Goal: Task Accomplishment & Management: Manage account settings

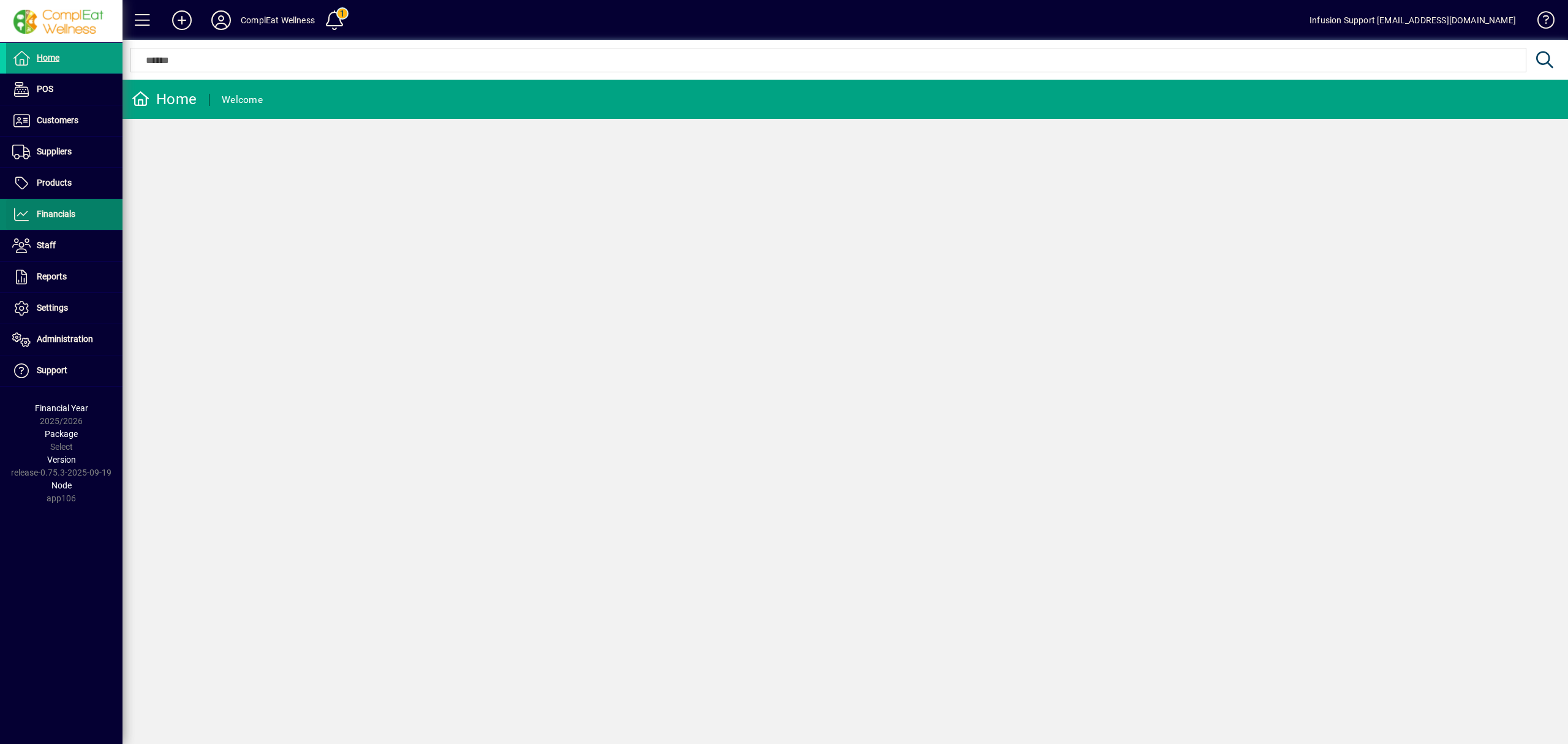
click at [60, 219] on span "Financials" at bounding box center [56, 214] width 38 height 10
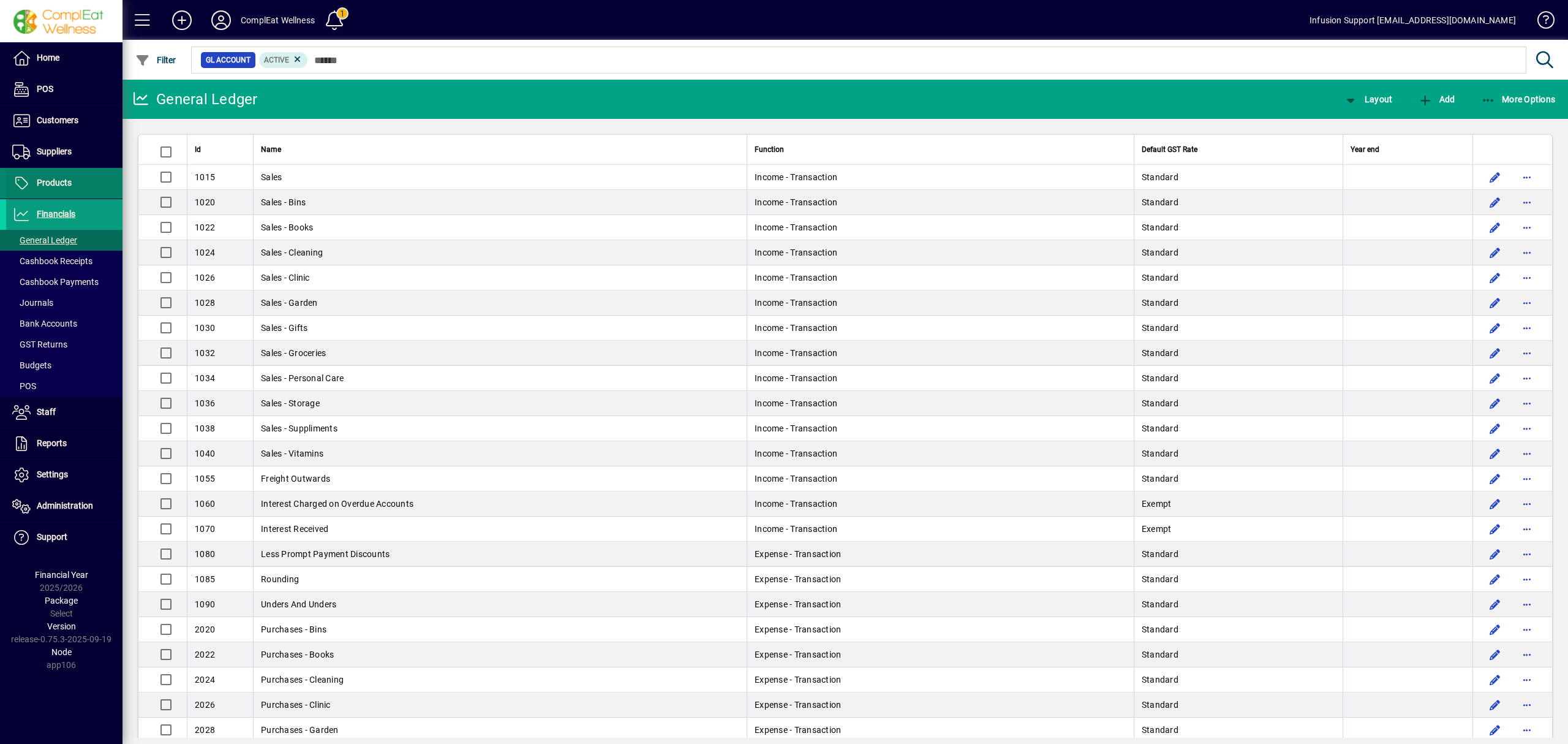
click at [70, 177] on span "Products" at bounding box center [39, 183] width 66 height 15
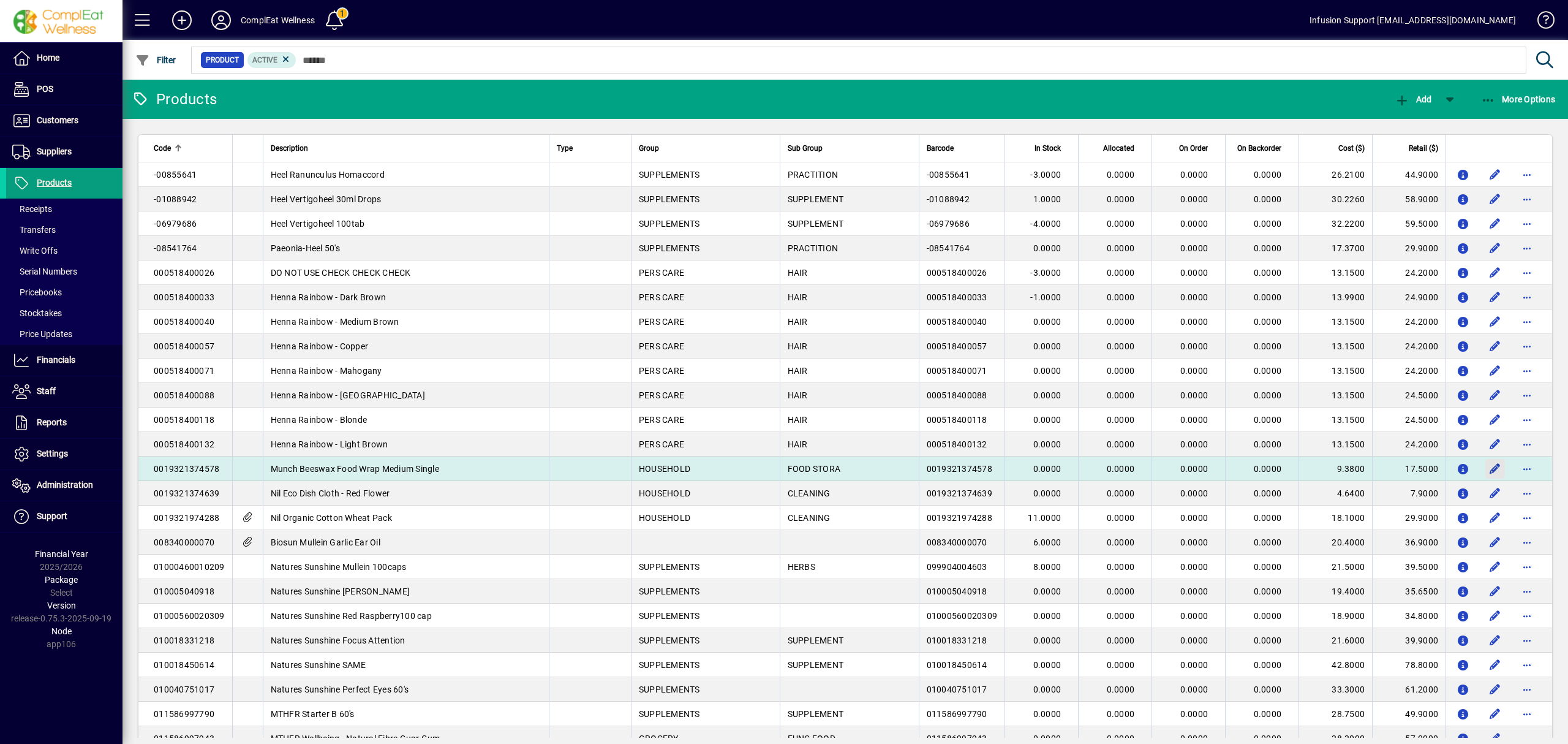
click at [1488, 467] on span "button" at bounding box center [1495, 468] width 29 height 29
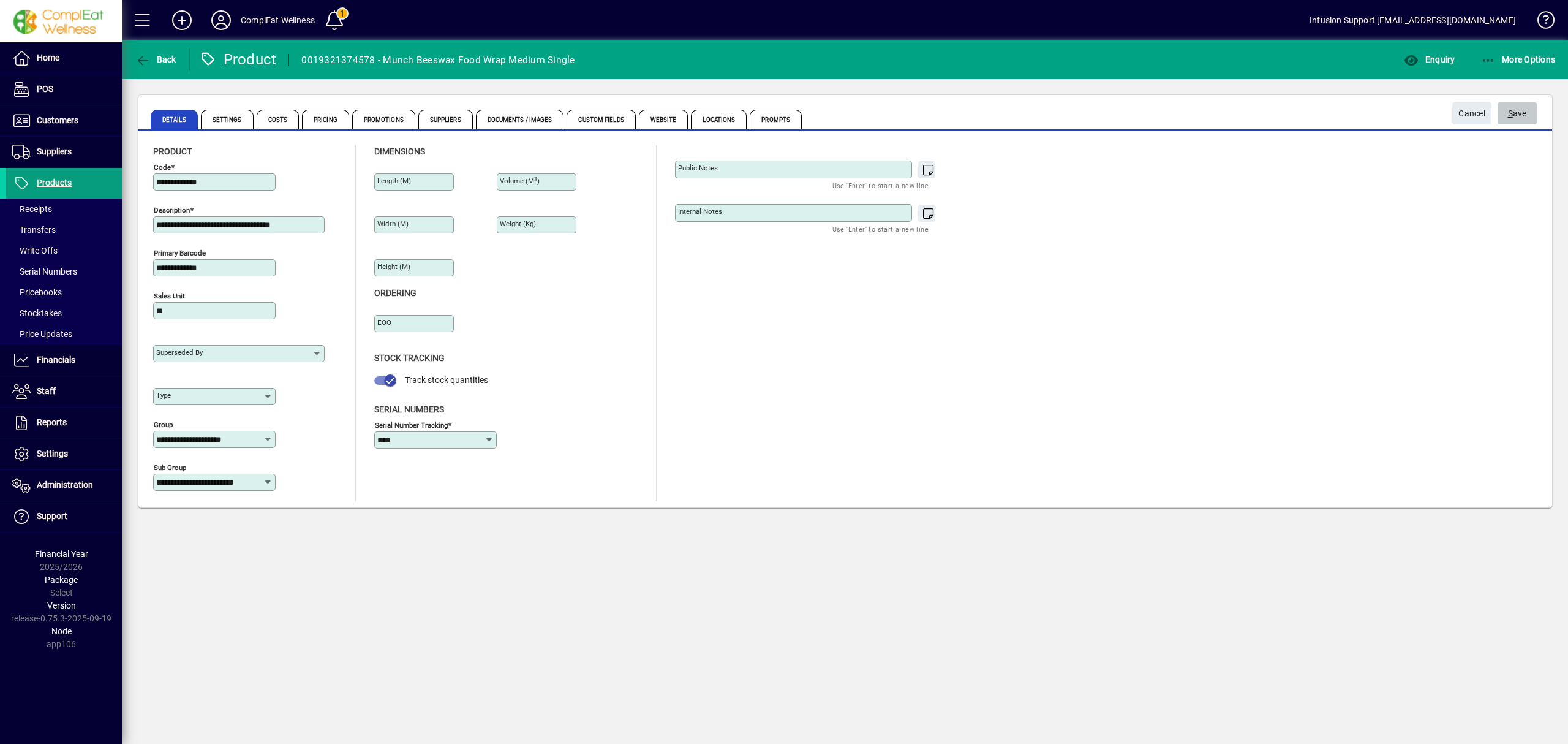
click at [1515, 107] on span "S ave" at bounding box center [1518, 113] width 19 height 20
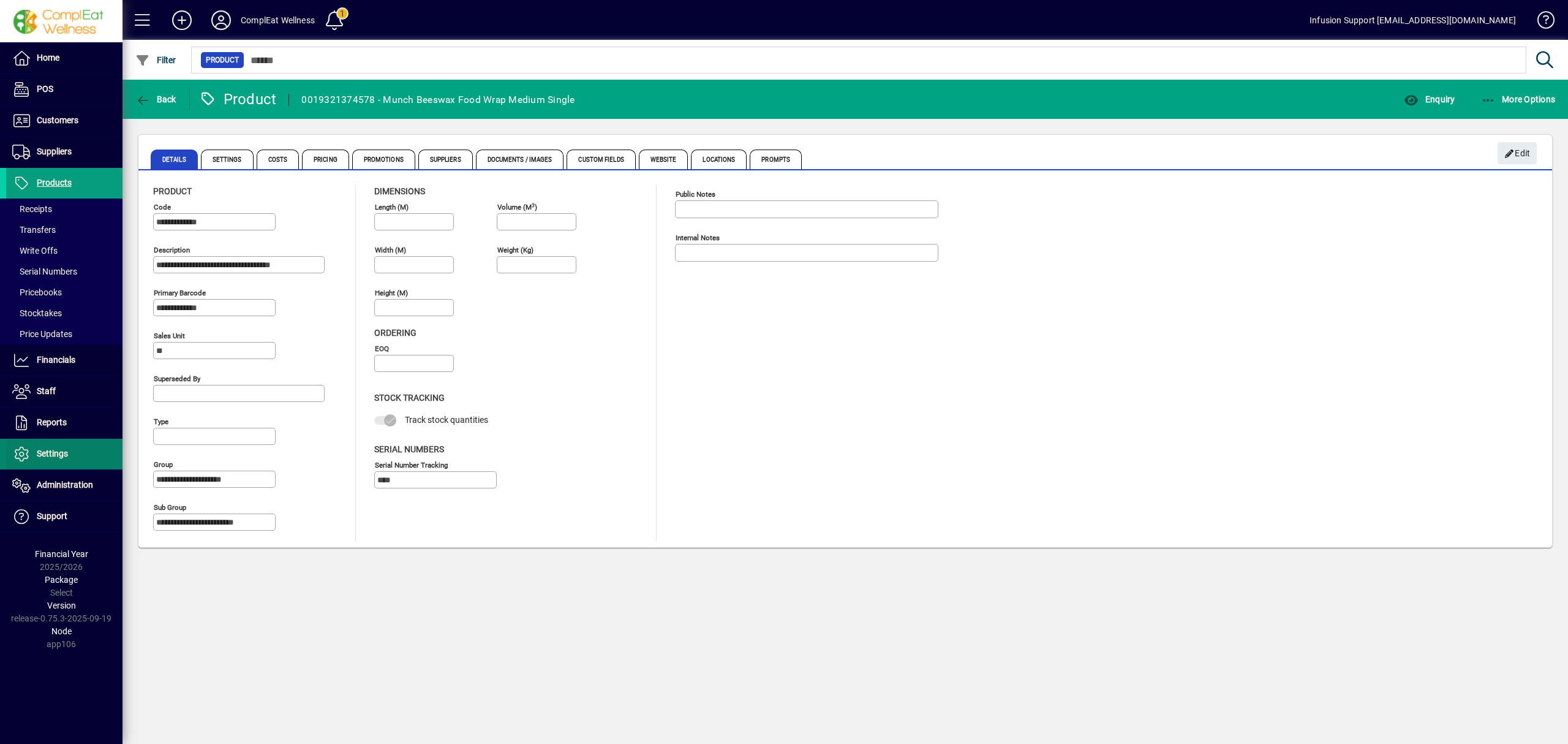
click at [54, 456] on span "Settings" at bounding box center [52, 453] width 31 height 10
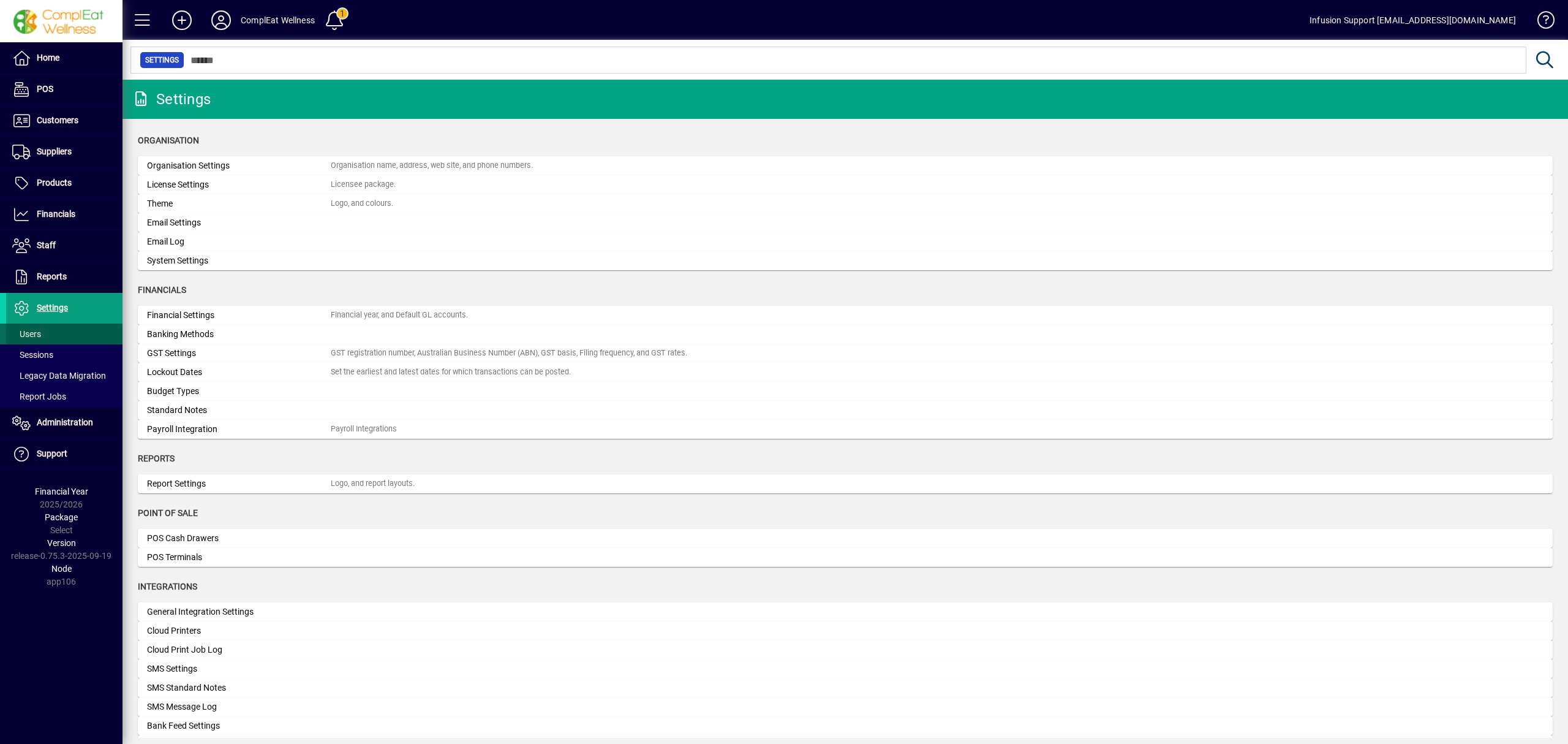
click at [64, 339] on span at bounding box center [64, 333] width 116 height 29
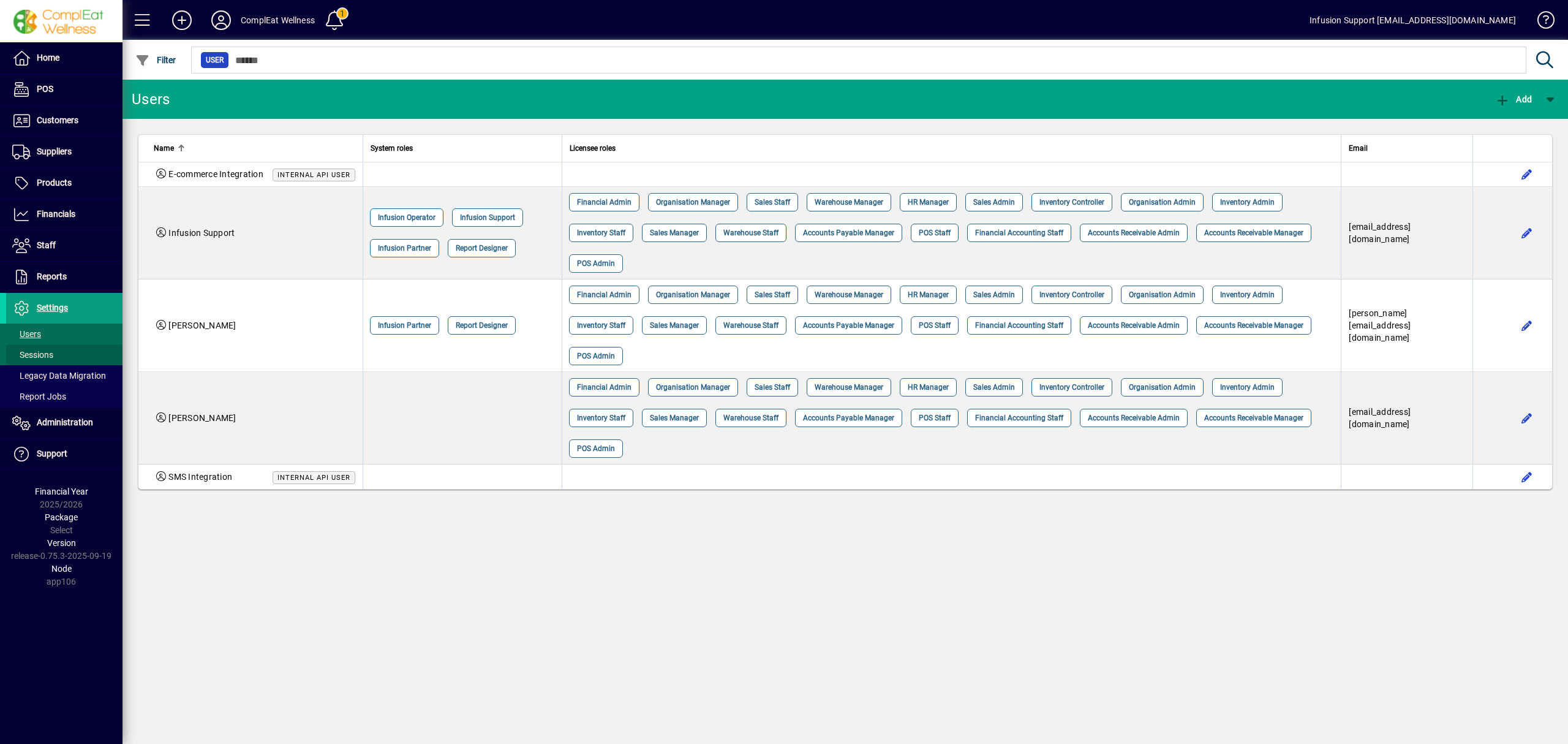
click at [64, 358] on span at bounding box center [64, 354] width 116 height 29
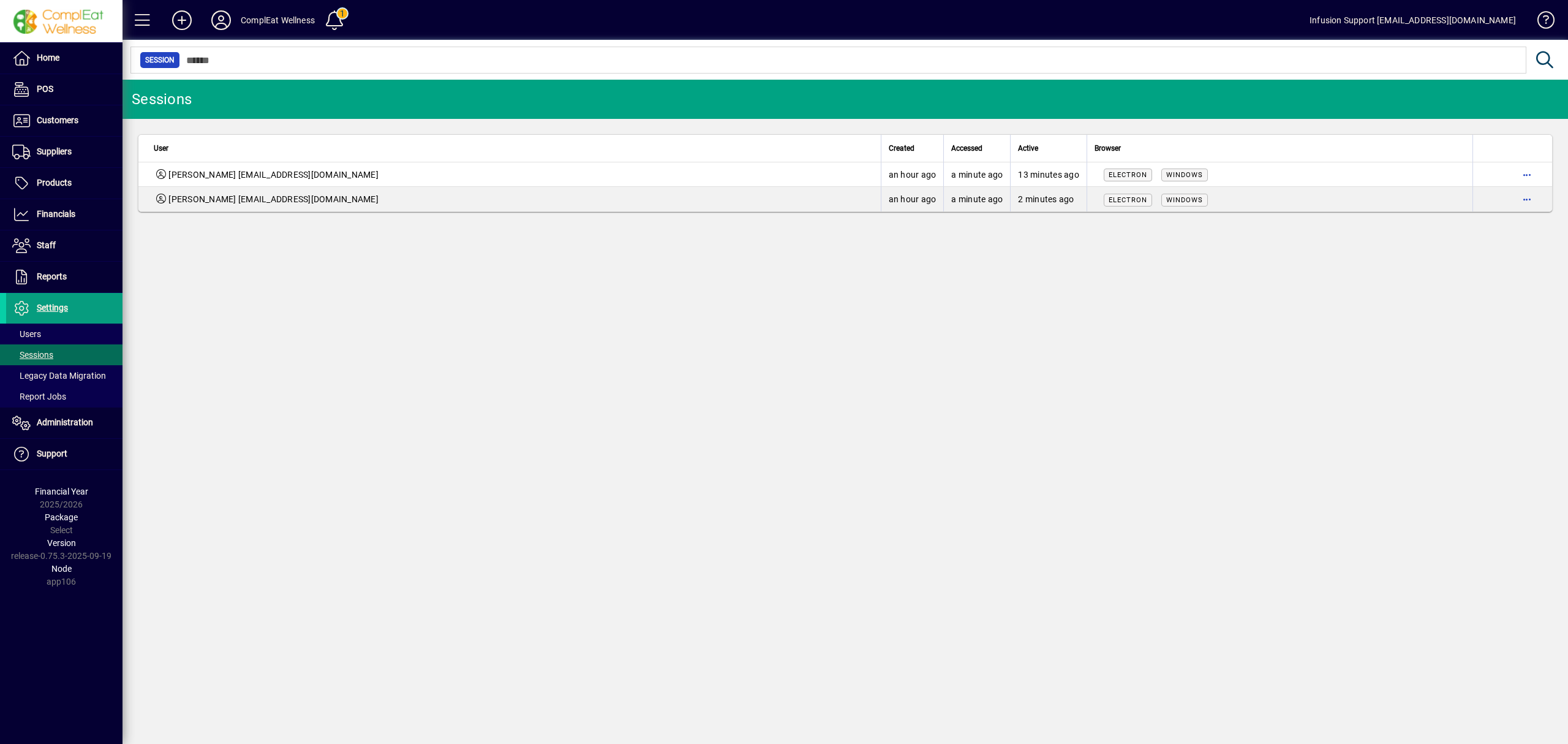
drag, startPoint x: 387, startPoint y: 308, endPoint x: 522, endPoint y: 370, distance: 148.6
click at [390, 312] on div "Sessions User Created Accessed Active Browser [PERSON_NAME] [EMAIL_ADDRESS][DOM…" at bounding box center [845, 412] width 1446 height 664
click at [442, 434] on div "Sessions User Created Accessed Active Browser [PERSON_NAME] [EMAIL_ADDRESS][DOM…" at bounding box center [845, 412] width 1446 height 664
click at [226, 20] on icon at bounding box center [221, 20] width 25 height 20
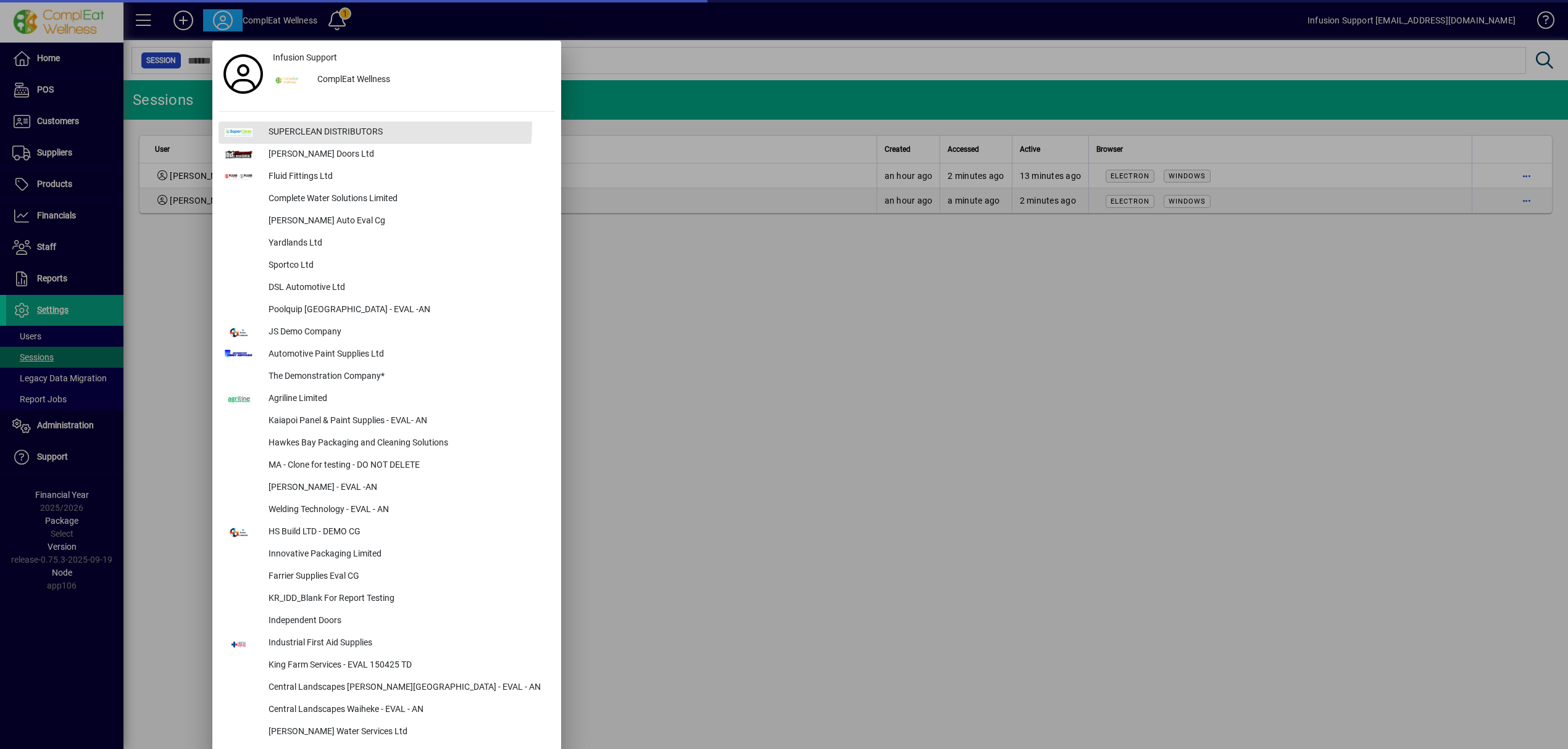
click at [309, 124] on div "SUPERCLEAN DISTRIBUTORS" at bounding box center [406, 133] width 296 height 22
